Goal: Task Accomplishment & Management: Manage account settings

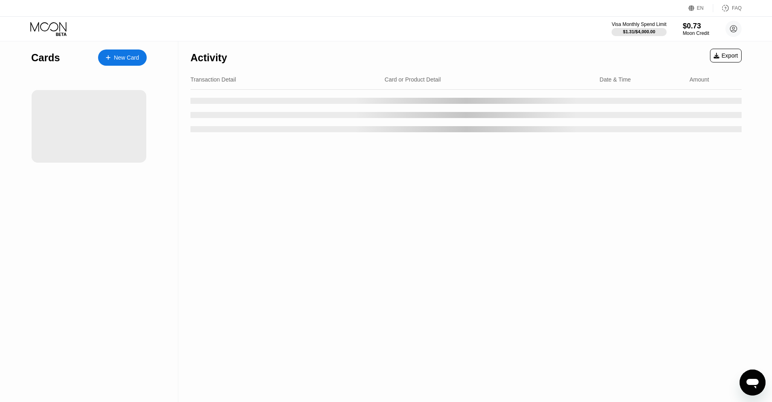
click at [248, 202] on div "Activity Export Transaction Detail Card or Product Detail Date & Time Amount" at bounding box center [466, 221] width 576 height 360
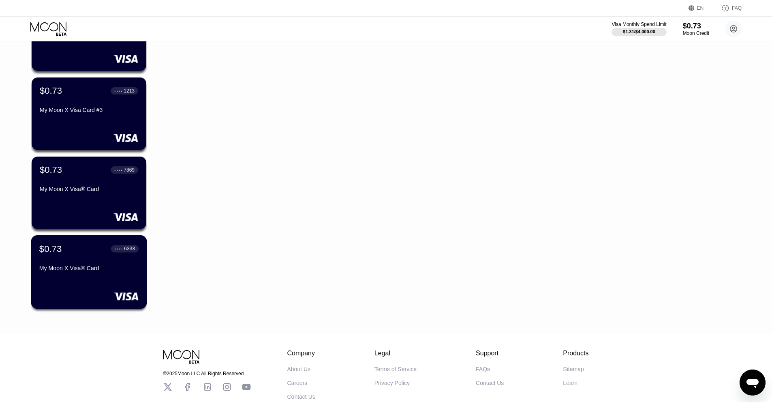
scroll to position [108, 0]
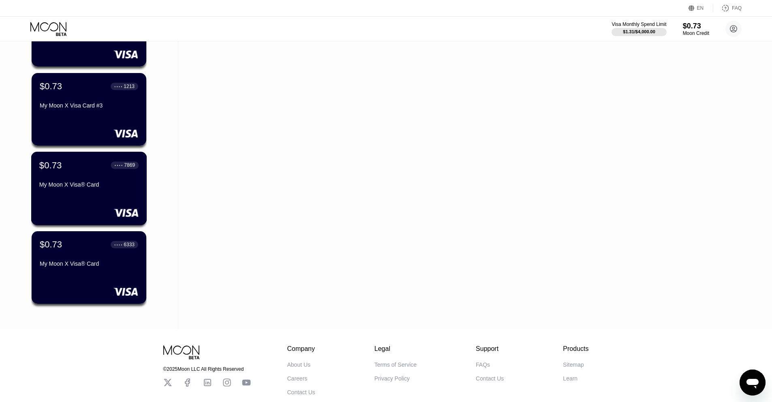
click at [122, 191] on div "My Moon X Visa® Card" at bounding box center [88, 186] width 99 height 10
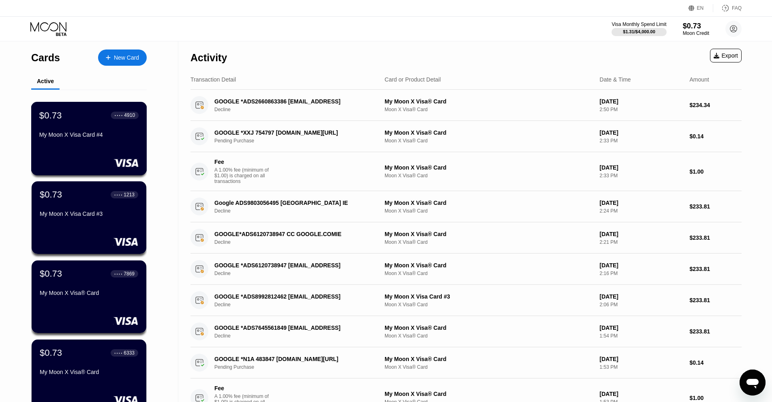
click at [115, 137] on div "My Moon X Visa Card #4" at bounding box center [88, 134] width 99 height 6
